Goal: Information Seeking & Learning: Check status

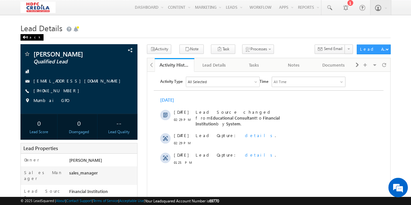
click at [33, 39] on div "Back" at bounding box center [31, 37] width 23 height 6
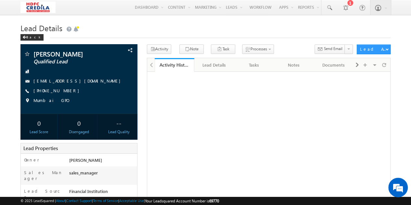
click at [29, 34] on h1 "Lead Details" at bounding box center [205, 27] width 370 height 13
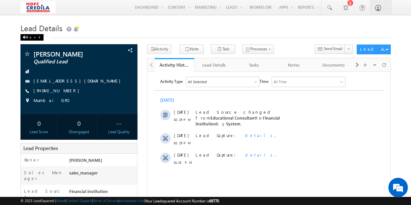
click at [30, 37] on div "Back" at bounding box center [31, 37] width 23 height 6
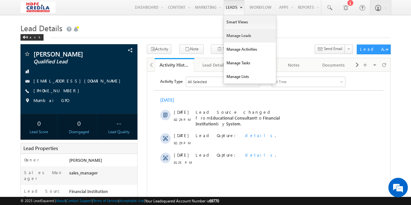
click at [239, 38] on link "Manage Leads" at bounding box center [250, 36] width 52 height 14
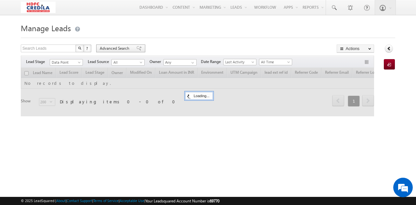
click at [116, 47] on span "Advanced Search" at bounding box center [116, 48] width 32 height 6
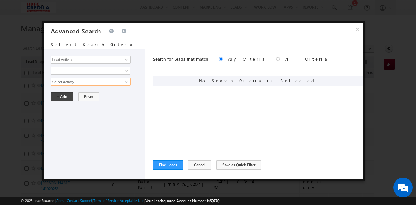
click at [82, 81] on input "Select Activity" at bounding box center [91, 82] width 80 height 8
click at [97, 57] on input "Lead Activity" at bounding box center [91, 60] width 80 height 8
click at [71, 72] on link "LOS Lead ID" at bounding box center [91, 72] width 80 height 7
type input "LOS Lead ID"
click at [64, 80] on input "text" at bounding box center [91, 82] width 80 height 8
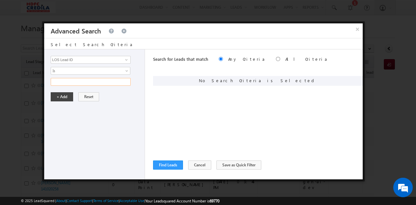
paste input "L251003000023"
type input "L251003000023"
click at [59, 94] on button "+ Add" at bounding box center [62, 96] width 22 height 9
click at [175, 166] on button "Find Leads" at bounding box center [168, 164] width 30 height 9
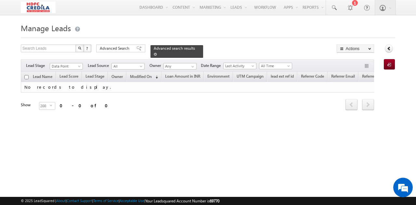
click at [157, 53] on span at bounding box center [155, 54] width 3 height 3
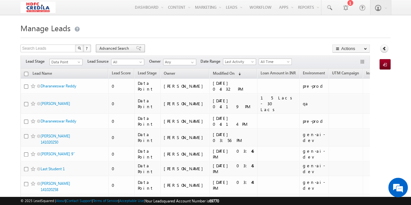
click at [120, 46] on span "Advanced Search" at bounding box center [115, 48] width 32 height 6
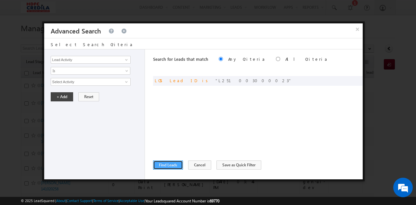
click at [171, 167] on button "Find Leads" at bounding box center [168, 164] width 30 height 9
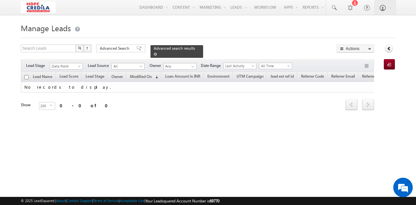
click at [157, 53] on span at bounding box center [155, 54] width 3 height 3
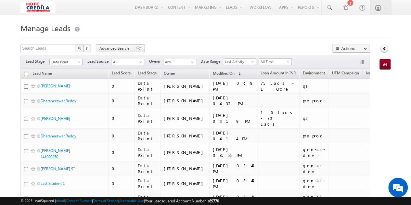
click at [136, 47] on span at bounding box center [138, 48] width 5 height 5
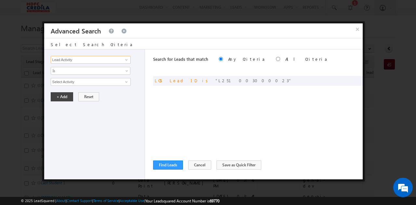
click at [83, 60] on input "Lead Activity" at bounding box center [91, 60] width 80 height 8
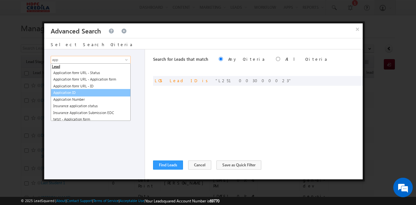
click at [71, 92] on link "Application ID" at bounding box center [91, 92] width 80 height 7
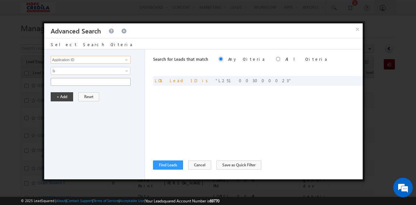
type input "Application ID"
click at [80, 79] on input "text" at bounding box center [91, 82] width 80 height 8
paste input "1000014167"
type input "1000014167"
click at [60, 96] on button "+ Add" at bounding box center [62, 96] width 22 height 9
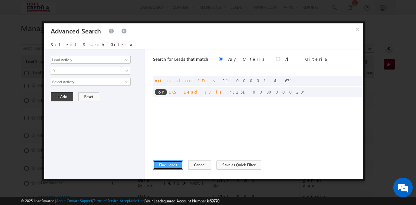
click at [167, 167] on button "Find Leads" at bounding box center [168, 164] width 30 height 9
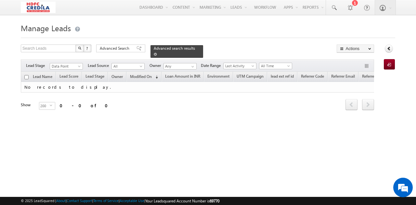
click at [192, 48] on div "Advanced search results" at bounding box center [176, 51] width 53 height 13
click at [157, 53] on span at bounding box center [155, 54] width 3 height 3
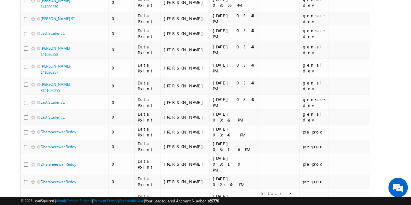
scroll to position [150, 0]
